Goal: Task Accomplishment & Management: Manage account settings

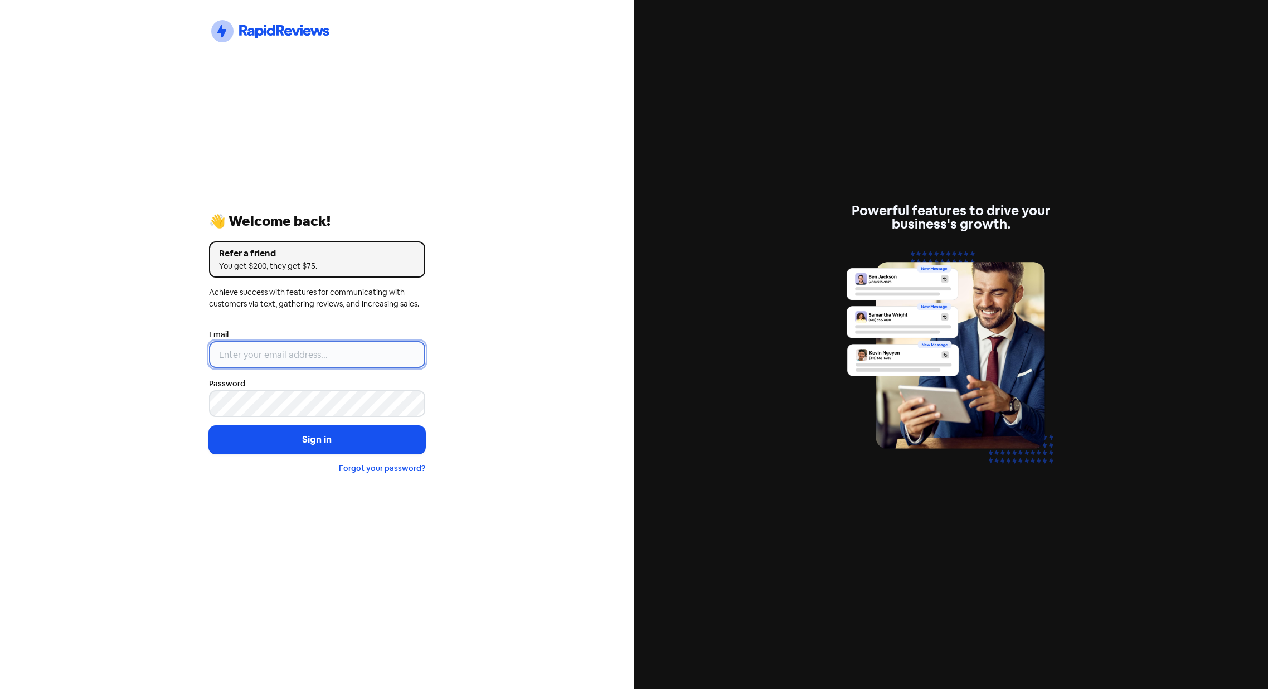
click at [269, 347] on input "email" at bounding box center [317, 354] width 216 height 27
paste input "[PERSON_NAME][EMAIL_ADDRESS][DOMAIN_NAME]"
type input "[PERSON_NAME][EMAIL_ADDRESS][DOMAIN_NAME]"
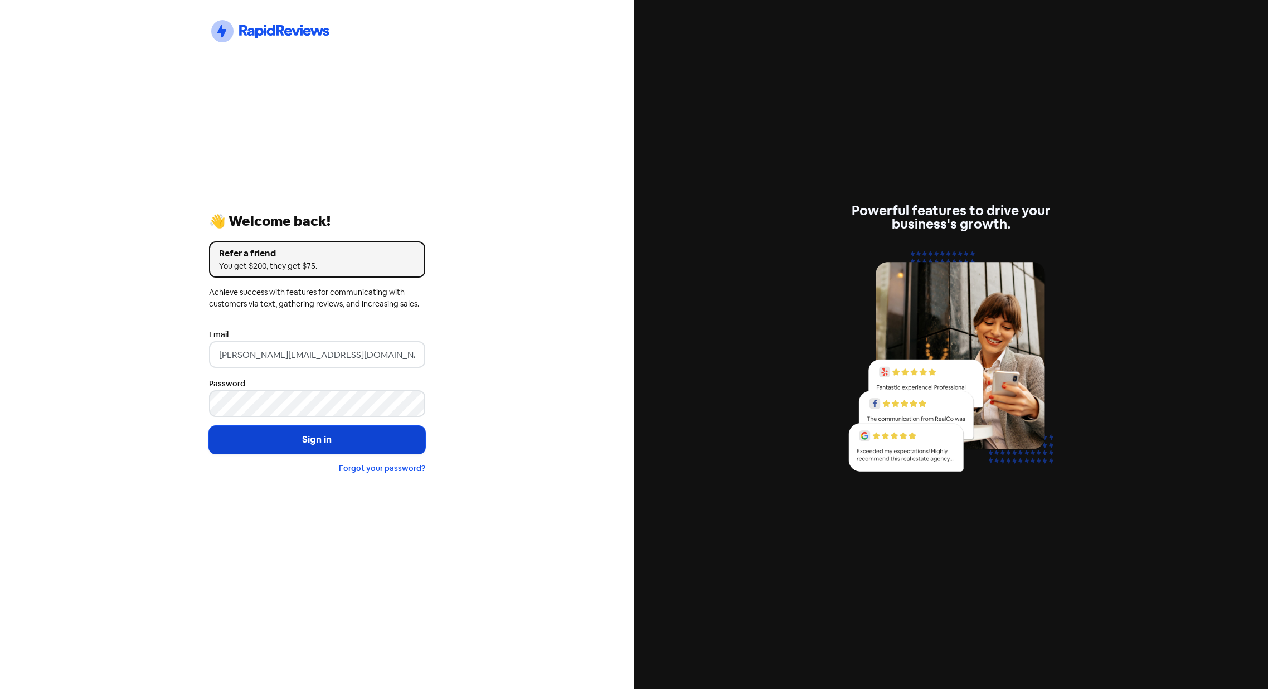
click at [401, 447] on button "Sign in" at bounding box center [317, 440] width 216 height 28
